Goal: Book appointment/travel/reservation

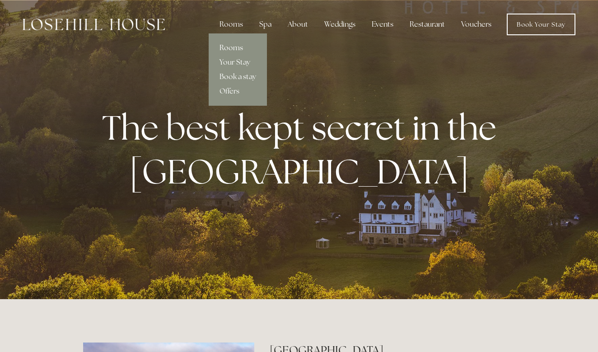
click at [243, 48] on link "Rooms" at bounding box center [238, 48] width 58 height 14
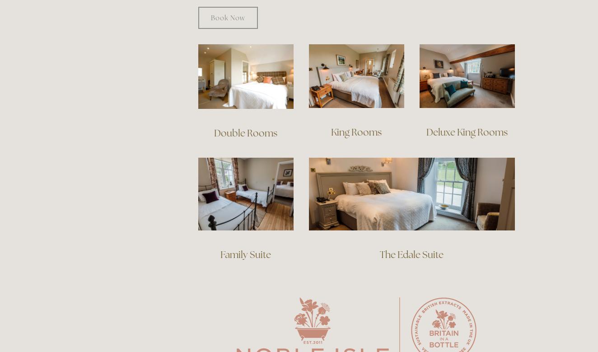
scroll to position [622, 0]
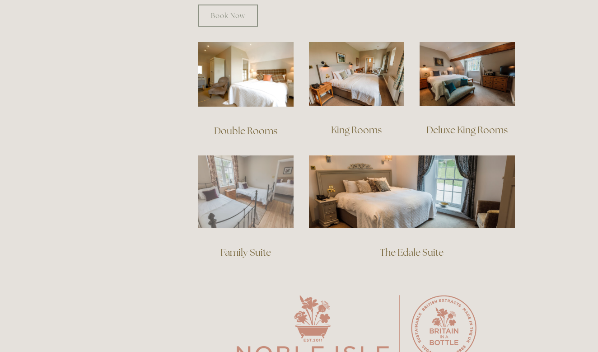
click at [275, 198] on img at bounding box center [245, 191] width 95 height 73
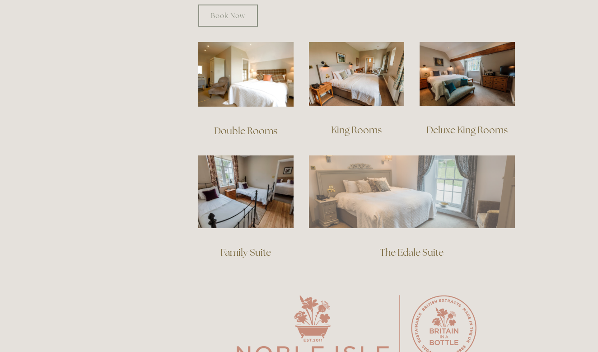
click at [336, 165] on img at bounding box center [412, 191] width 206 height 72
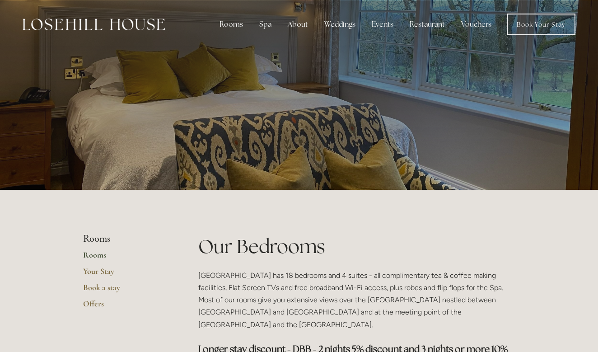
scroll to position [0, 0]
click at [535, 28] on link "Book Your Stay" at bounding box center [541, 25] width 69 height 22
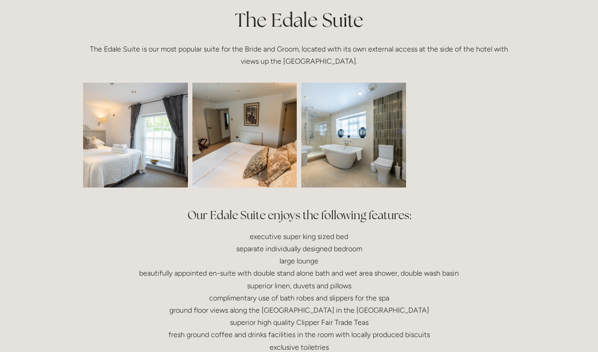
scroll to position [279, 0]
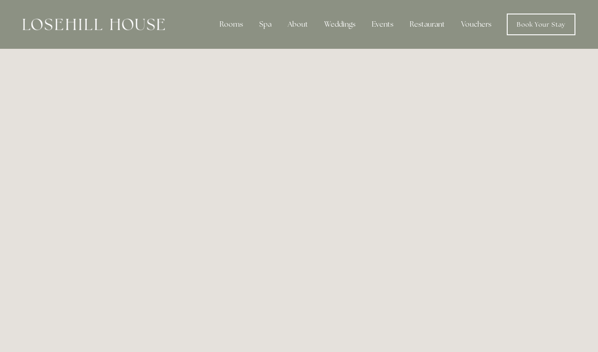
click at [268, 26] on div "Spa" at bounding box center [265, 24] width 27 height 18
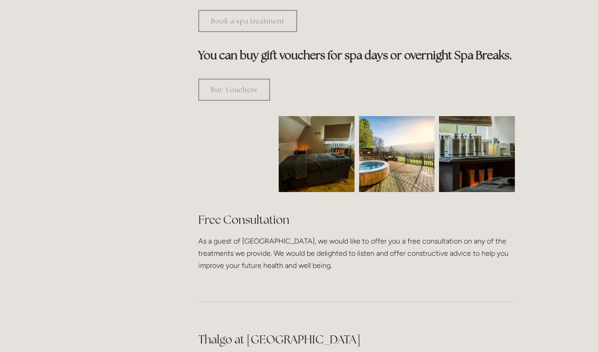
scroll to position [594, 0]
